Goal: Task Accomplishment & Management: Complete application form

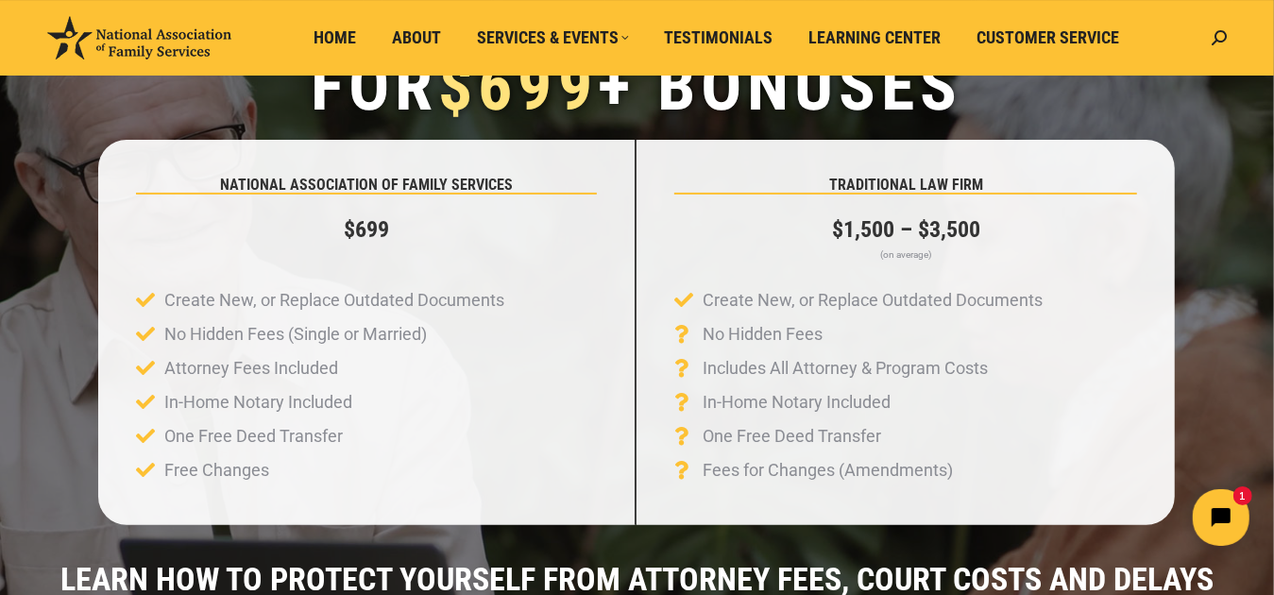
scroll to position [94, 0]
